Goal: Task Accomplishment & Management: Complete application form

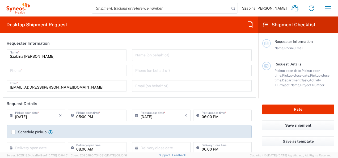
type input "3235"
type input "[GEOGRAPHIC_DATA]"
type input "Syneos Health Hungary Kft."
click at [46, 71] on input "tel" at bounding box center [66, 69] width 113 height 9
type input "06704906040"
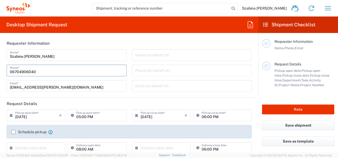
type input "[EMAIL_ADDRESS][PERSON_NAME][DOMAIN_NAME]"
type input "[DATE]"
type input "7048887"
type input "JIA"
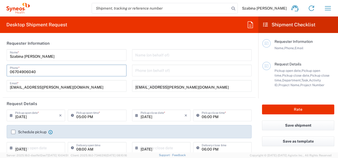
type input "[GEOGRAPHIC_DATA]"
type input "[PHONE_NUMBER]"
type input "Syneos Health - [PERSON_NAME]"
type input "[GEOGRAPHIC_DATA], Building B"
type input "Irinyi Jozsef u 4-20, 2nd floor"
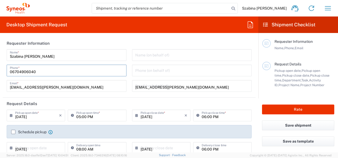
type input "[GEOGRAPHIC_DATA]"
type input "1117"
type input "[PERSON_NAME]"
type input "[PHONE_NUMBER]"
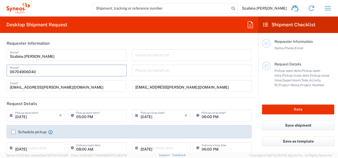
type input "[EMAIL_ADDRESS][PERSON_NAME][DOMAIN_NAME]"
type input "[PERSON_NAME] Szabina"
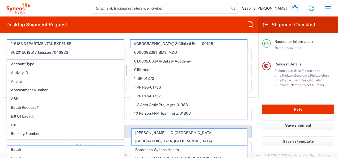
scroll to position [53, 0]
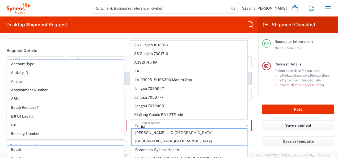
click at [166, 38] on div "[EMAIL_ADDRESS][PERSON_NAME][DOMAIN_NAME] Email (on behalf of)" at bounding box center [192, 33] width 120 height 12
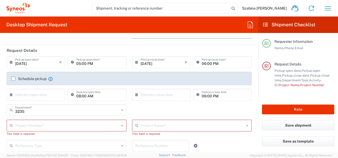
click at [39, 63] on input "[DATE]" at bounding box center [37, 61] width 44 height 9
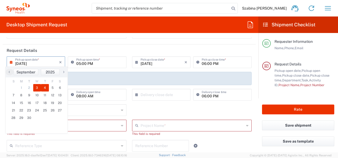
click at [45, 86] on span "4" at bounding box center [45, 87] width 8 height 7
type input "[DATE]"
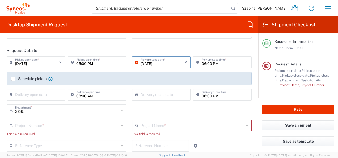
click at [100, 66] on input "05:00 PM" at bounding box center [99, 61] width 47 height 9
click at [99, 63] on input "05:00 PM" at bounding box center [99, 61] width 47 height 9
click at [85, 63] on input "05:00 PM" at bounding box center [99, 61] width 47 height 9
click at [78, 64] on input "05:00 PM" at bounding box center [99, 61] width 47 height 9
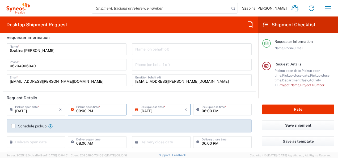
scroll to position [0, 0]
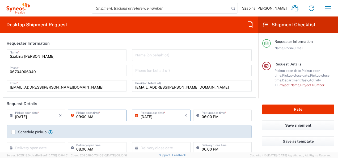
type input "09:00 AM"
click at [166, 114] on input "[DATE]" at bounding box center [163, 114] width 44 height 9
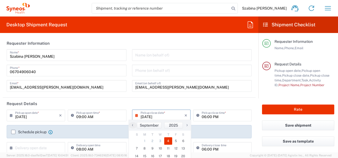
click at [227, 115] on input "06:00 PM" at bounding box center [225, 114] width 47 height 9
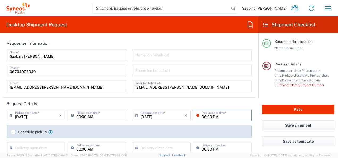
click at [215, 117] on input "06:00 PM" at bounding box center [225, 114] width 47 height 9
click at [202, 116] on input "06:00 PM" at bounding box center [225, 114] width 47 height 9
click at [132, 103] on header "Request Details" at bounding box center [129, 103] width 253 height 12
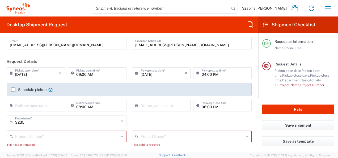
scroll to position [53, 0]
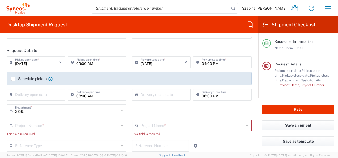
click at [202, 65] on input "04:00 PM" at bounding box center [225, 61] width 47 height 9
type input "03:00 PM"
click at [127, 53] on header "Request Details" at bounding box center [129, 50] width 253 height 12
click at [15, 79] on label "Schedule pickup" at bounding box center [28, 78] width 35 height 4
click at [13, 79] on input "Schedule pickup" at bounding box center [13, 79] width 0 height 0
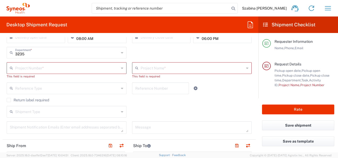
scroll to position [133, 0]
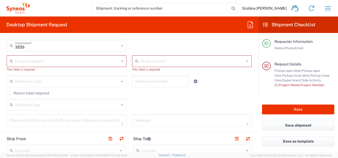
click at [58, 62] on input "text" at bounding box center [67, 60] width 104 height 9
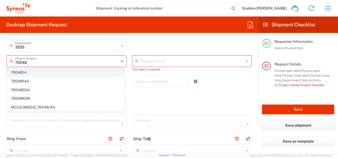
click at [49, 72] on span "7004814" at bounding box center [65, 72] width 117 height 8
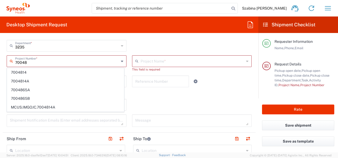
type input "7004814"
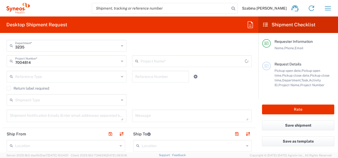
type input "BIONTECH 7004814"
click at [163, 100] on div "Shipment Type Batch Regular" at bounding box center [129, 101] width 250 height 15
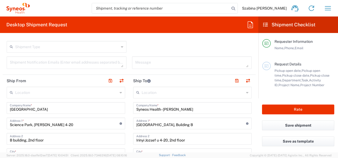
scroll to position [212, 0]
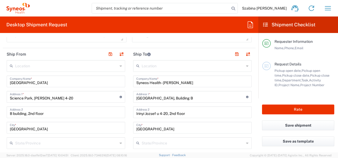
click at [63, 82] on input "[GEOGRAPHIC_DATA]" at bounding box center [66, 80] width 112 height 9
drag, startPoint x: 63, startPoint y: 82, endPoint x: -1, endPoint y: 77, distance: 63.9
click at [0, 77] on html "Szabina [PERSON_NAME] Home Shipment estimator Shipment tracking Desktop shipmen…" at bounding box center [169, 79] width 338 height 158
type input "Zalai"
drag, startPoint x: 28, startPoint y: 83, endPoint x: -1, endPoint y: 84, distance: 28.7
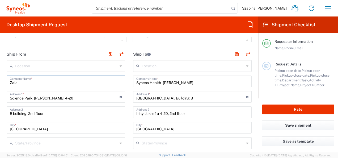
click at [0, 84] on html "Szabina [PERSON_NAME] Home Shipment estimator Shipment tracking Desktop shipmen…" at bounding box center [169, 79] width 338 height 158
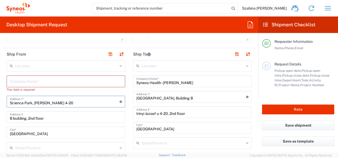
drag, startPoint x: 90, startPoint y: 103, endPoint x: -1, endPoint y: 93, distance: 91.4
click at [0, 93] on html "Szabina [PERSON_NAME] Home Shipment estimator Shipment tracking Desktop shipmen…" at bounding box center [169, 79] width 338 height 158
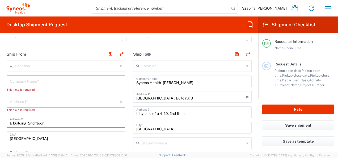
drag, startPoint x: 49, startPoint y: 124, endPoint x: -1, endPoint y: 124, distance: 49.9
click at [0, 124] on html "Szabina [PERSON_NAME] Home Shipment estimator Shipment tracking Desktop shipmen…" at bounding box center [169, 79] width 338 height 158
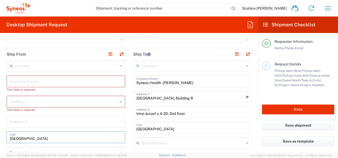
drag, startPoint x: 27, startPoint y: 138, endPoint x: -1, endPoint y: 138, distance: 27.6
click at [0, 138] on html "Szabina [PERSON_NAME] Home Shipment estimator Shipment tracking Desktop shipmen…" at bounding box center [169, 79] width 338 height 158
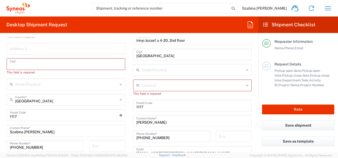
scroll to position [292, 0]
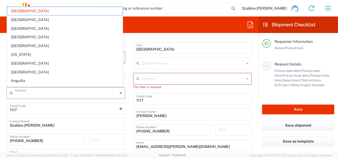
drag, startPoint x: 43, startPoint y: 93, endPoint x: -1, endPoint y: 94, distance: 44.4
click at [0, 94] on html "Szabina [PERSON_NAME] Home Shipment estimator Shipment tracking Desktop shipmen…" at bounding box center [169, 79] width 338 height 158
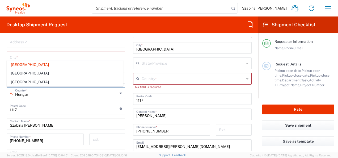
type input "[GEOGRAPHIC_DATA]"
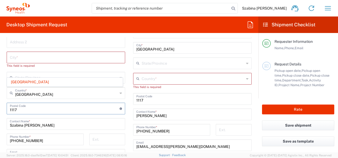
click at [29, 107] on input "undefined" at bounding box center [65, 107] width 110 height 9
drag, startPoint x: 2, startPoint y: 105, endPoint x: -1, endPoint y: 104, distance: 3.5
click at [0, 104] on html "Szabina [PERSON_NAME] Home Shipment estimator Shipment tracking Desktop shipmen…" at bounding box center [169, 79] width 338 height 158
click at [46, 125] on input "Szabina [PERSON_NAME]" at bounding box center [66, 123] width 112 height 9
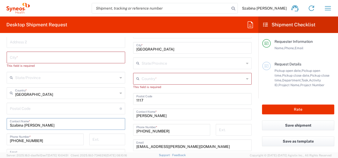
drag, startPoint x: 44, startPoint y: 124, endPoint x: -1, endPoint y: 126, distance: 44.9
click at [0, 126] on html "Szabina [PERSON_NAME] Home Shipment estimator Shipment tracking Desktop shipmen…" at bounding box center [169, 79] width 338 height 158
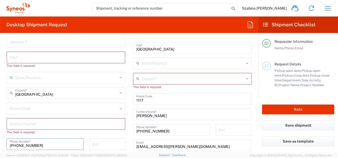
drag, startPoint x: 56, startPoint y: 143, endPoint x: 1, endPoint y: 143, distance: 55.0
click at [40, 143] on input "[PHONE_NUMBER]" at bounding box center [45, 143] width 71 height 9
click at [0, 144] on html "Szabina [PERSON_NAME] Home Shipment estimator Shipment tracking Desktop shipmen…" at bounding box center [169, 79] width 338 height 158
type input "0"
click at [50, 125] on input "text" at bounding box center [66, 123] width 112 height 9
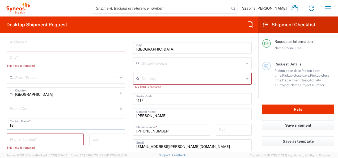
type input "f"
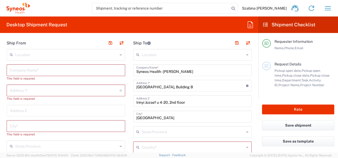
scroll to position [212, 0]
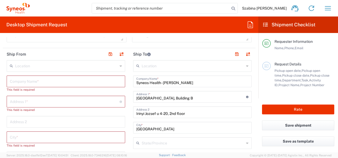
click at [45, 80] on input "text" at bounding box center [66, 80] width 112 height 9
paste input "Zala Vármegyei [GEOGRAPHIC_DATA][PERSON_NAME]"
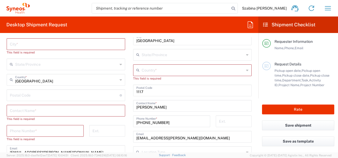
scroll to position [319, 0]
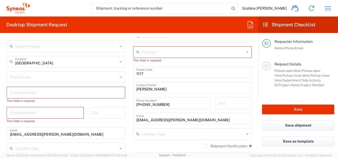
type input "Zala Vármegyei [GEOGRAPHIC_DATA][PERSON_NAME]"
click at [61, 92] on input "text" at bounding box center [66, 91] width 112 height 9
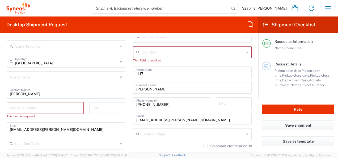
type input "[PERSON_NAME]"
click at [44, 105] on input "tel" at bounding box center [45, 107] width 71 height 9
paste input "[PHONE_NUMBER] (1658-as mellék)"
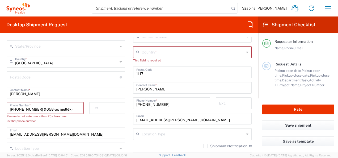
drag, startPoint x: 71, startPoint y: 108, endPoint x: 39, endPoint y: 109, distance: 32.2
click at [39, 109] on input "[PHONE_NUMBER] (1658-as mellék)" at bounding box center [45, 107] width 71 height 9
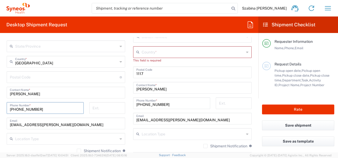
type input "[PHONE_NUMBER]"
click at [104, 104] on input "tel" at bounding box center [106, 107] width 29 height 9
type input "1658"
click at [85, 120] on input "[EMAIL_ADDRESS][PERSON_NAME][DOMAIN_NAME]" at bounding box center [66, 122] width 112 height 9
drag, startPoint x: 71, startPoint y: 123, endPoint x: -1, endPoint y: 112, distance: 72.5
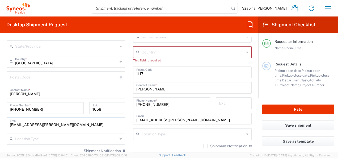
click at [0, 112] on html "Szabina [PERSON_NAME] Home Shipment estimator Shipment tracking Desktop shipmen…" at bounding box center [169, 79] width 338 height 158
paste input "Intézeti study koordinátor <[EMAIL_ADDRESS][DOMAIN_NAME]>"
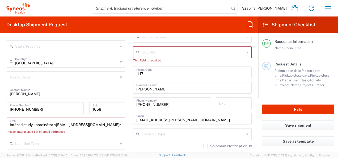
drag, startPoint x: 57, startPoint y: 124, endPoint x: -1, endPoint y: 124, distance: 58.4
click at [0, 124] on html "Szabina [PERSON_NAME] Home Shipment estimator Shipment tracking Desktop shipmen…" at bounding box center [169, 79] width 338 height 158
click at [54, 125] on input "[EMAIL_ADDRESS][DOMAIN_NAME]>" at bounding box center [66, 122] width 112 height 9
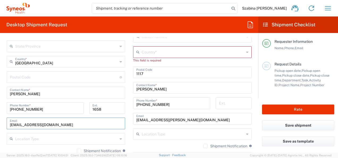
type input "[EMAIL_ADDRESS][DOMAIN_NAME]"
click at [137, 149] on div "Shipment Notification If checked, a shipment notification email will be sent to…" at bounding box center [192, 147] width 118 height 8
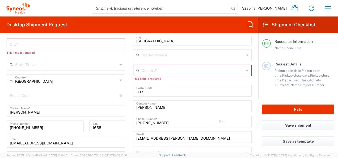
scroll to position [292, 0]
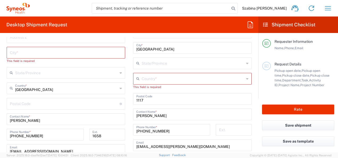
click at [51, 100] on input "undefined" at bounding box center [65, 103] width 110 height 9
type input "8900"
click at [74, 69] on input "text" at bounding box center [66, 72] width 103 height 9
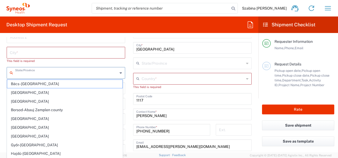
click at [120, 62] on div "This field is required" at bounding box center [66, 60] width 118 height 5
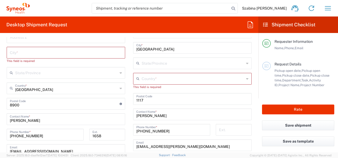
click at [72, 49] on input "text" at bounding box center [66, 52] width 112 height 9
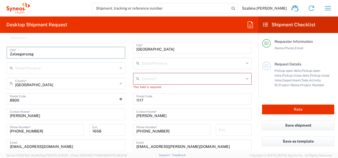
type input "Zalaegerszeg"
click at [124, 77] on main "Location [PERSON_NAME] LLC-[GEOGRAPHIC_DATA] [GEOGRAPHIC_DATA] [GEOGRAPHIC_DATA…" at bounding box center [66, 109] width 126 height 259
click at [142, 78] on input "text" at bounding box center [193, 78] width 103 height 9
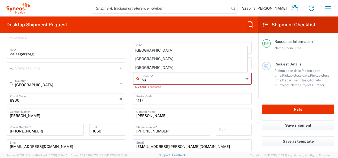
type input "[GEOGRAPHIC_DATA]"
click at [126, 92] on main "Location [PERSON_NAME] LLC-[GEOGRAPHIC_DATA] [GEOGRAPHIC_DATA] [GEOGRAPHIC_DATA…" at bounding box center [66, 109] width 126 height 259
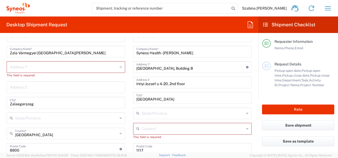
scroll to position [240, 0]
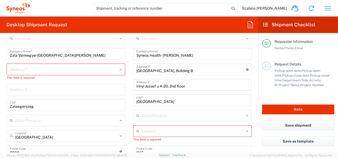
click at [144, 130] on input "text" at bounding box center [193, 130] width 103 height 9
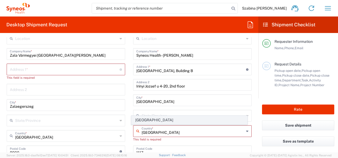
type input "[GEOGRAPHIC_DATA]"
click at [139, 119] on span "[GEOGRAPHIC_DATA]" at bounding box center [188, 120] width 115 height 8
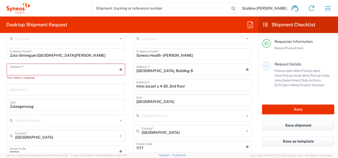
click at [70, 71] on input "text" at bounding box center [65, 68] width 110 height 9
paste input "[STREET_ADDRESS][PERSON_NAME]."
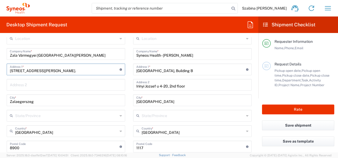
drag, startPoint x: 46, startPoint y: 71, endPoint x: -1, endPoint y: 66, distance: 47.5
click at [0, 66] on html "Szabina [PERSON_NAME] Home Shipment estimator Shipment tracking Desktop shipmen…" at bounding box center [169, 79] width 338 height 158
type input "[PERSON_NAME][STREET_ADDRESS]."
click at [42, 114] on input "text" at bounding box center [66, 114] width 103 height 9
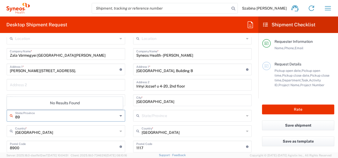
type input "8"
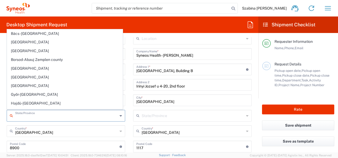
click at [5, 126] on main "Location [PERSON_NAME] LLC-[GEOGRAPHIC_DATA] [GEOGRAPHIC_DATA] [GEOGRAPHIC_DATA…" at bounding box center [66, 160] width 126 height 254
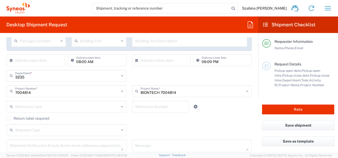
scroll to position [54, 0]
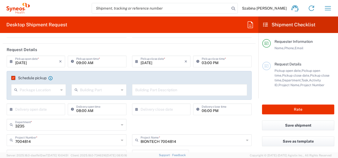
click at [156, 90] on input "text" at bounding box center [189, 89] width 109 height 9
paste input "[PERSON_NAME]"
type input "[PERSON_NAME]"
click at [153, 117] on div "× Delivery close date Cancel Apply" at bounding box center [161, 110] width 61 height 15
click at [44, 107] on input "text" at bounding box center [37, 108] width 44 height 9
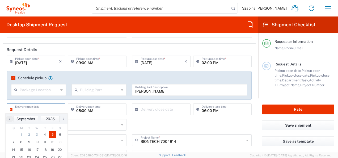
click at [55, 136] on span "5" at bounding box center [52, 134] width 7 height 7
type input "[DATE]"
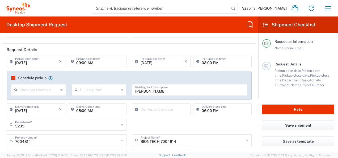
click at [152, 109] on input "text" at bounding box center [163, 108] width 44 height 9
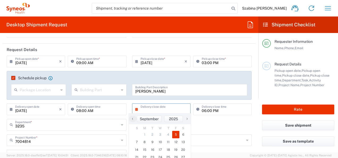
click at [172, 135] on span "5" at bounding box center [175, 134] width 7 height 7
type input "[DATE]"
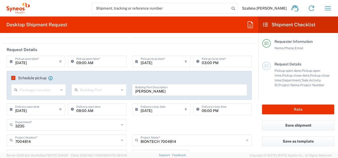
click at [186, 126] on div "3235 Department * 3235 3000 3100 3109 3110 3111 3112 3125 3130 3135 3136 3150 3…" at bounding box center [129, 126] width 250 height 15
click at [202, 110] on input "06:00 PM" at bounding box center [225, 108] width 47 height 9
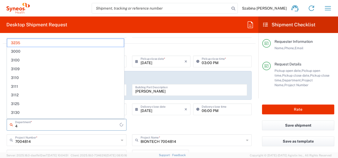
click at [197, 109] on icon at bounding box center [198, 109] width 5 height 8
type input "3235"
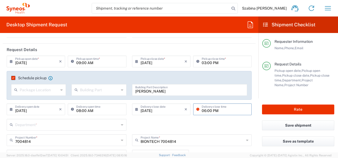
click at [202, 110] on input "06:00 PM" at bounding box center [225, 108] width 47 height 9
type input "04:00 PM"
click at [186, 119] on div "Department * 3194 3214 3234 3240 3241 3242 3243 3244 3245 3246 3247 3248 3249 3…" at bounding box center [129, 126] width 250 height 15
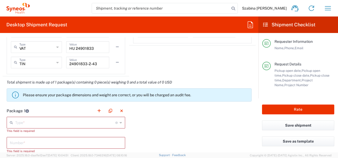
scroll to position [505, 0]
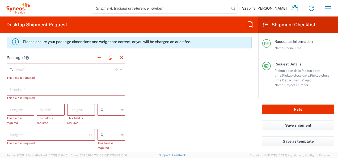
click at [83, 66] on input "text" at bounding box center [65, 68] width 100 height 9
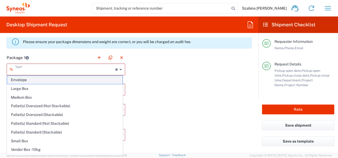
click at [72, 80] on span "Envelope" at bounding box center [64, 80] width 115 height 8
type input "Envelope"
type input "1"
type input "9.5"
type input "12.5"
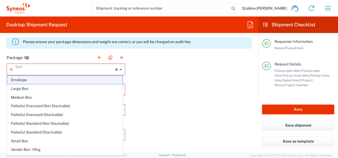
type input "0.25"
type input "in"
type input "0.45"
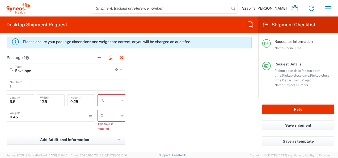
click at [114, 98] on input "text" at bounding box center [112, 100] width 13 height 8
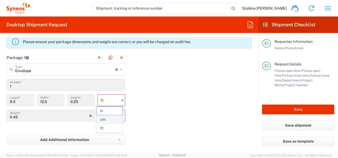
click at [107, 117] on span "cm" at bounding box center [109, 119] width 26 height 8
type input "24.13"
type input "31.75"
type input "0.64"
type input "cm"
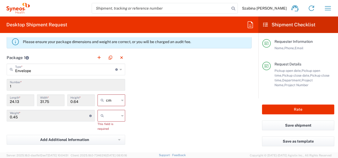
click at [107, 117] on input "text" at bounding box center [112, 115] width 13 height 8
click at [102, 126] on span "kgs" at bounding box center [109, 126] width 26 height 8
type input "kgs"
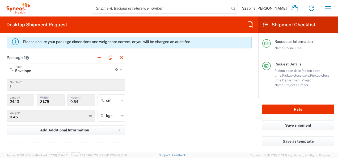
click at [186, 125] on div "Package 1 Envelope Type * Material used to package goods Envelope Large Box Med…" at bounding box center [129, 110] width 253 height 117
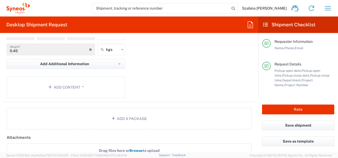
scroll to position [585, 0]
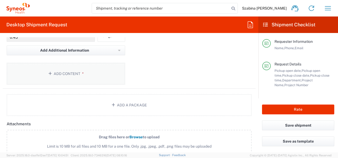
click at [97, 75] on button "Add Content *" at bounding box center [66, 74] width 118 height 22
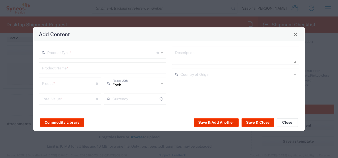
type input "US Dollar"
click at [152, 58] on div "Product Type * Document: Paper document generated internally by Syneos, a clien…" at bounding box center [102, 53] width 127 height 12
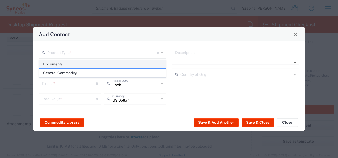
click at [94, 65] on span "Documents" at bounding box center [102, 64] width 126 height 8
type input "Documents"
type input "1"
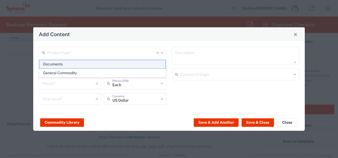
type textarea "Documents"
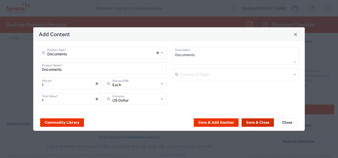
click at [260, 120] on button "Save & Close" at bounding box center [257, 122] width 32 height 8
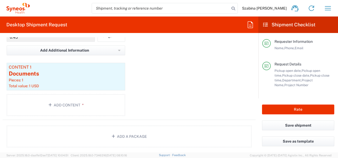
click at [156, 91] on div "Package 1 Envelope Type * Material used to package goods Envelope Large Box Med…" at bounding box center [129, 46] width 253 height 148
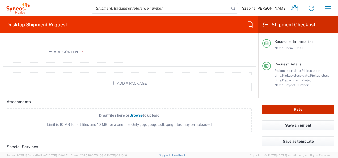
click at [302, 109] on button "Rate" at bounding box center [298, 109] width 72 height 10
type input "7004814"
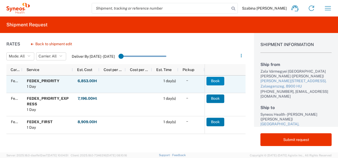
click at [207, 79] on button "Book" at bounding box center [215, 81] width 18 height 8
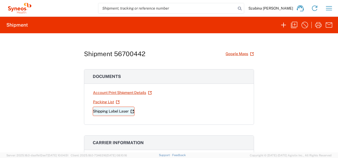
click at [112, 110] on link "Shipping Label Laser" at bounding box center [114, 111] width 42 height 9
